Goal: Entertainment & Leisure: Consume media (video, audio)

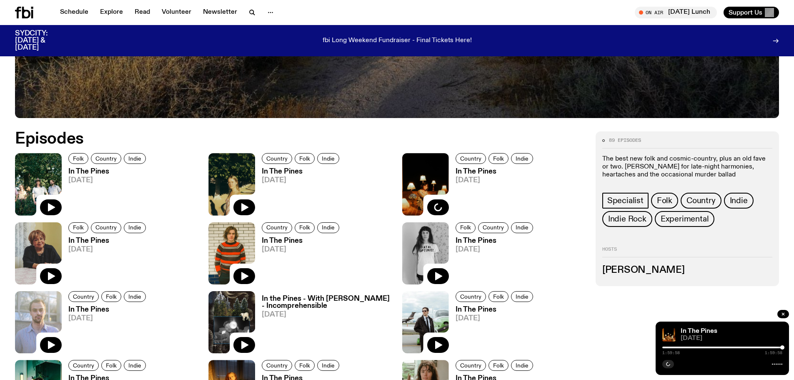
scroll to position [452, 0]
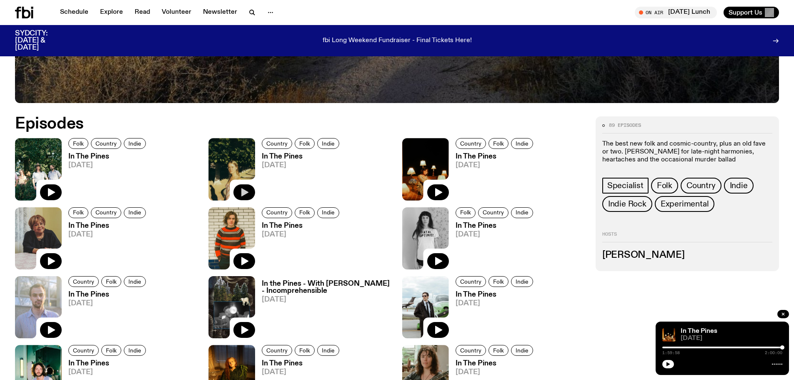
click at [238, 189] on button "button" at bounding box center [244, 192] width 22 height 16
click at [290, 155] on h3 "In The Pines" at bounding box center [302, 156] width 80 height 7
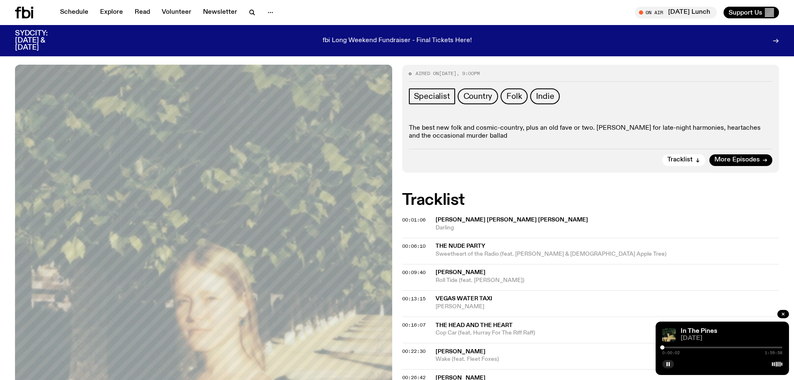
scroll to position [40, 0]
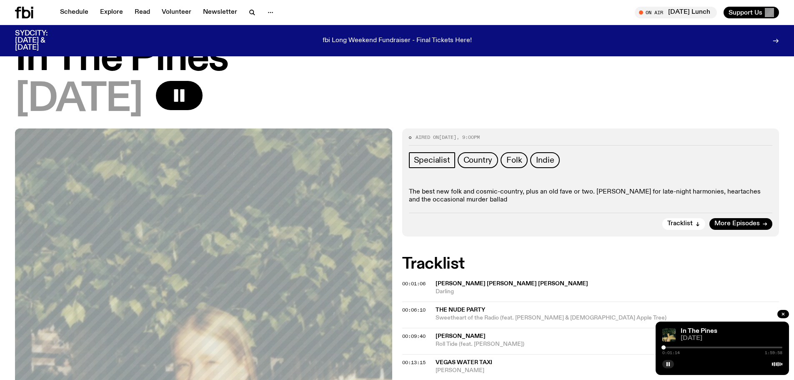
click at [663, 348] on div at bounding box center [663, 347] width 4 height 4
click at [472, 102] on div "[DATE]" at bounding box center [397, 99] width 764 height 37
click at [487, 109] on div "[DATE]" at bounding box center [397, 99] width 764 height 37
click at [667, 362] on rect "button" at bounding box center [666, 364] width 1 height 4
